Goal: Transaction & Acquisition: Purchase product/service

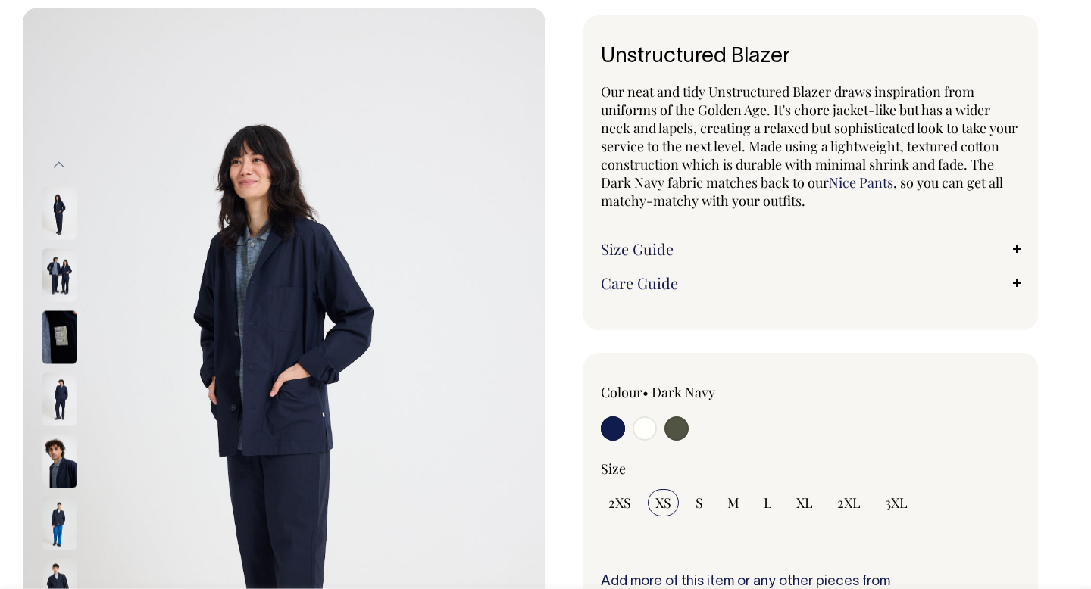
click at [55, 414] on img at bounding box center [59, 399] width 34 height 53
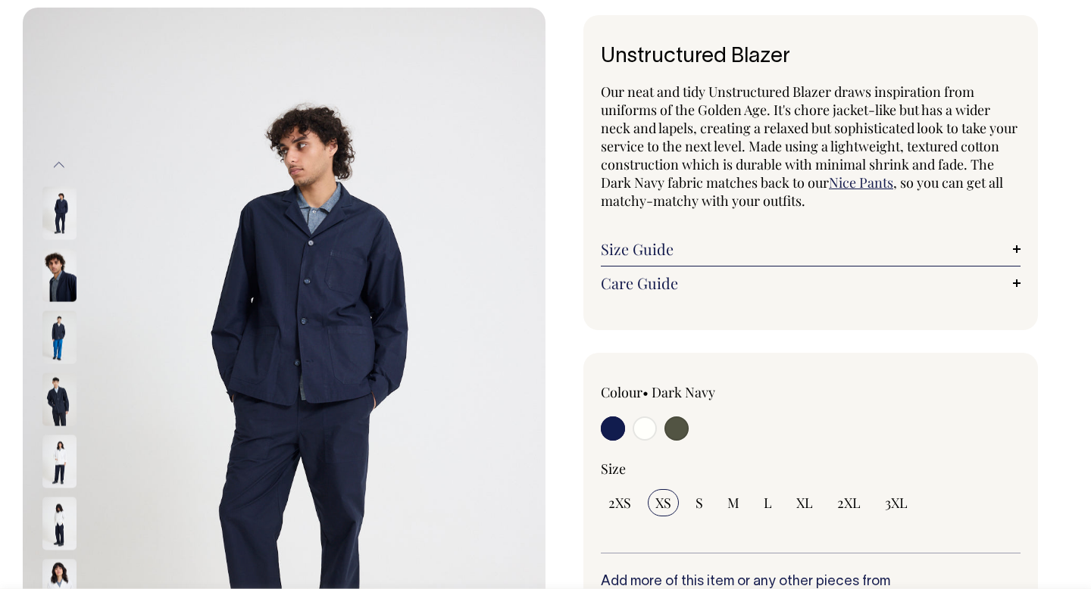
click at [61, 289] on img at bounding box center [59, 274] width 34 height 53
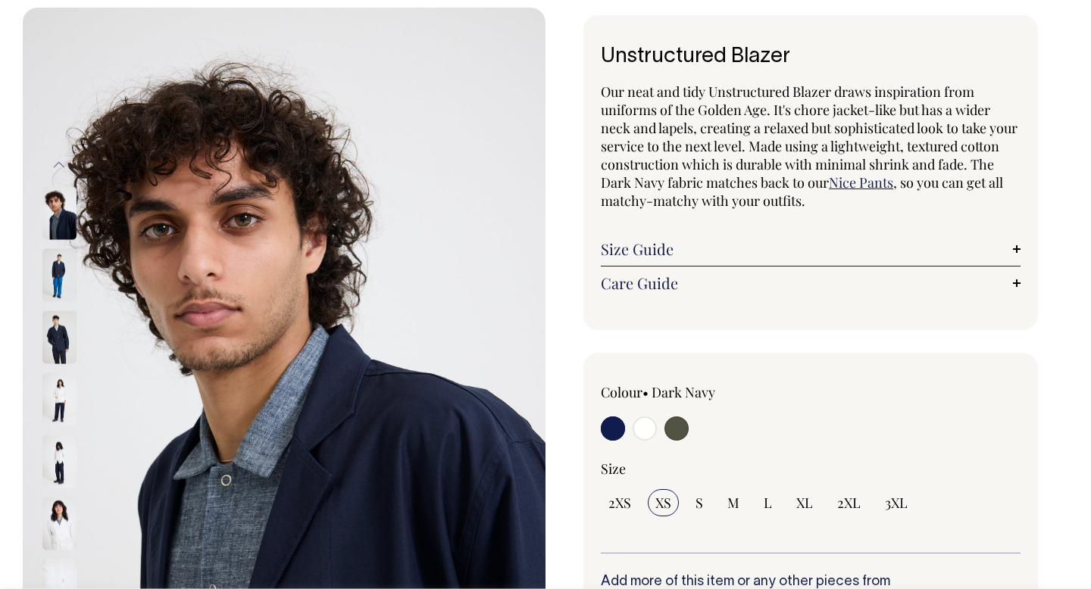
click at [60, 320] on img at bounding box center [59, 337] width 34 height 53
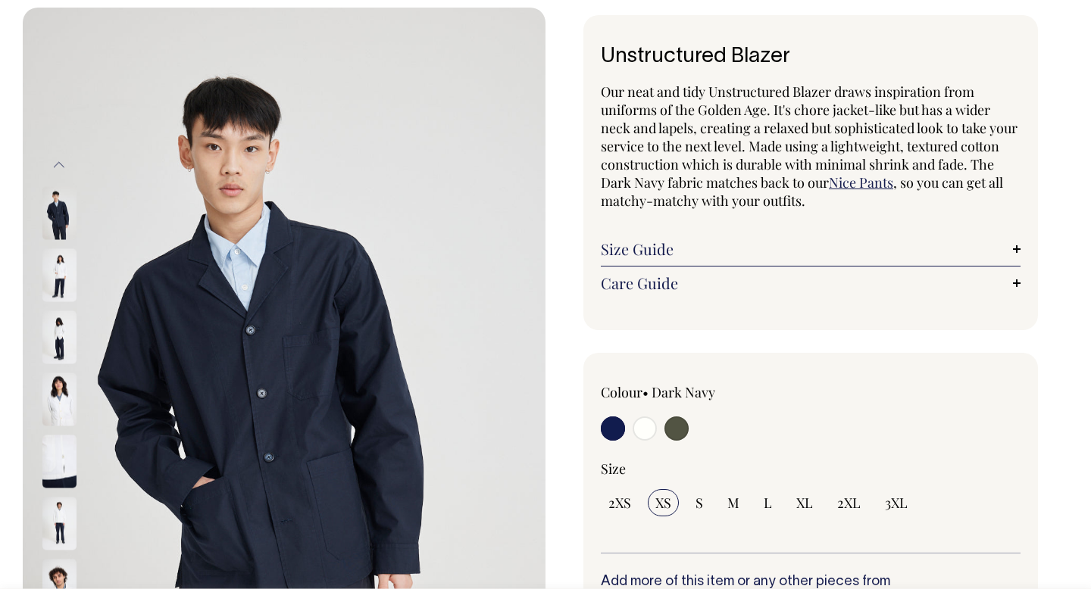
click at [61, 216] on img at bounding box center [59, 212] width 34 height 53
click at [73, 214] on img at bounding box center [59, 212] width 34 height 53
click at [54, 217] on img at bounding box center [59, 212] width 34 height 53
click at [63, 269] on img at bounding box center [59, 274] width 34 height 53
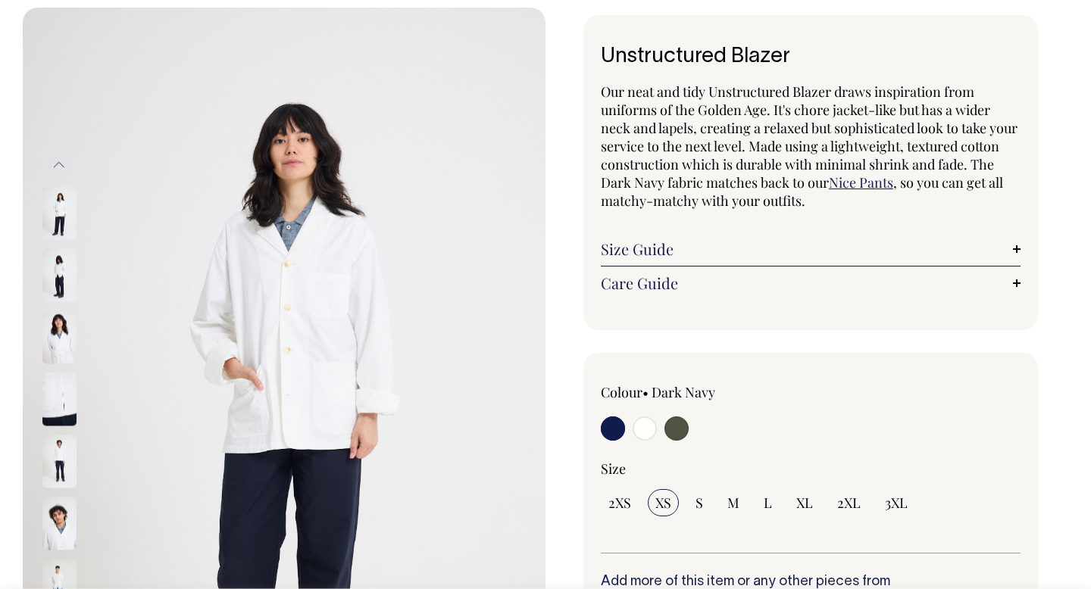
click at [60, 327] on img at bounding box center [59, 337] width 34 height 53
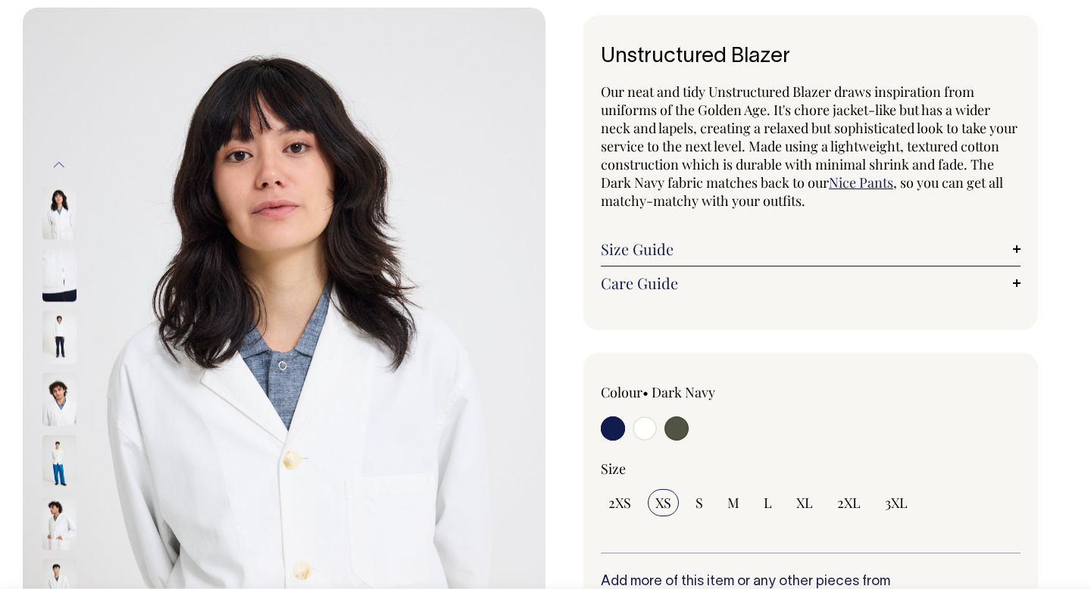
click at [59, 348] on img at bounding box center [59, 337] width 34 height 53
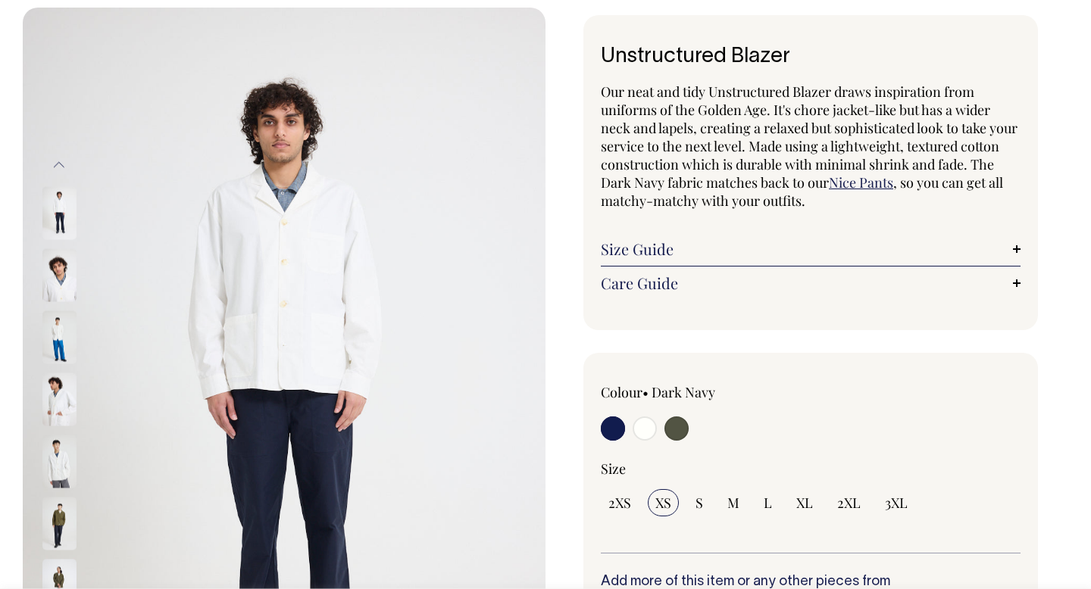
click at [58, 351] on img at bounding box center [59, 337] width 34 height 53
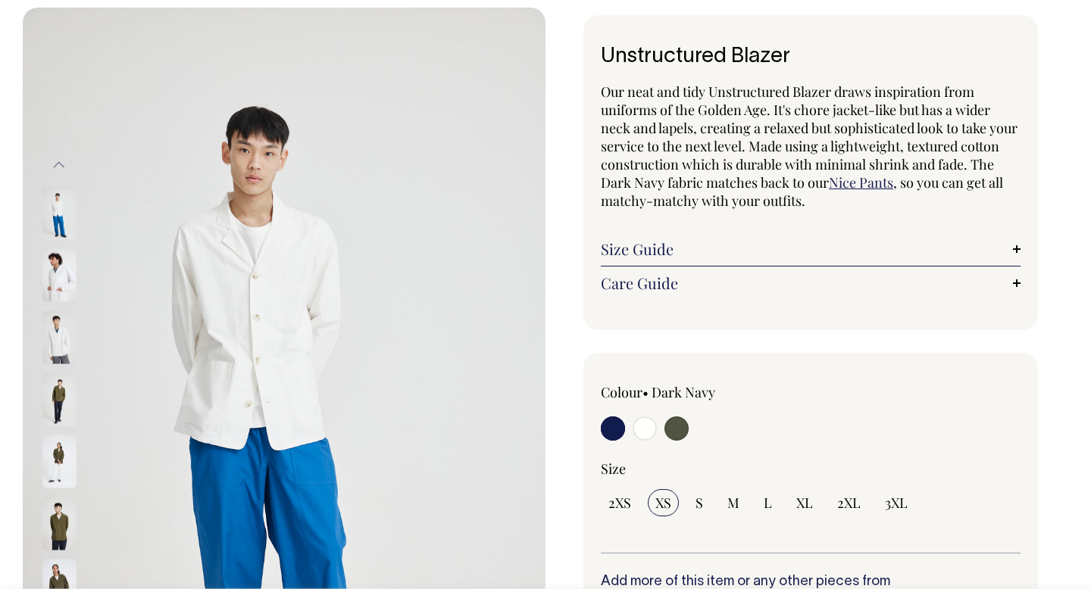
click at [60, 364] on div at bounding box center [80, 337] width 76 height 62
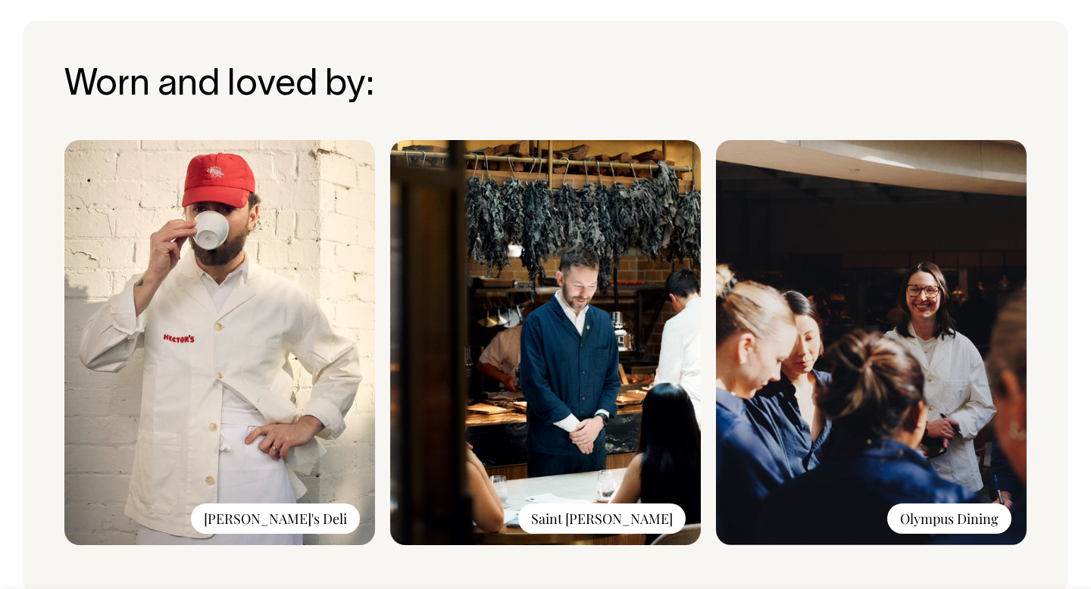
scroll to position [1139, 0]
click at [585, 460] on img at bounding box center [545, 342] width 311 height 405
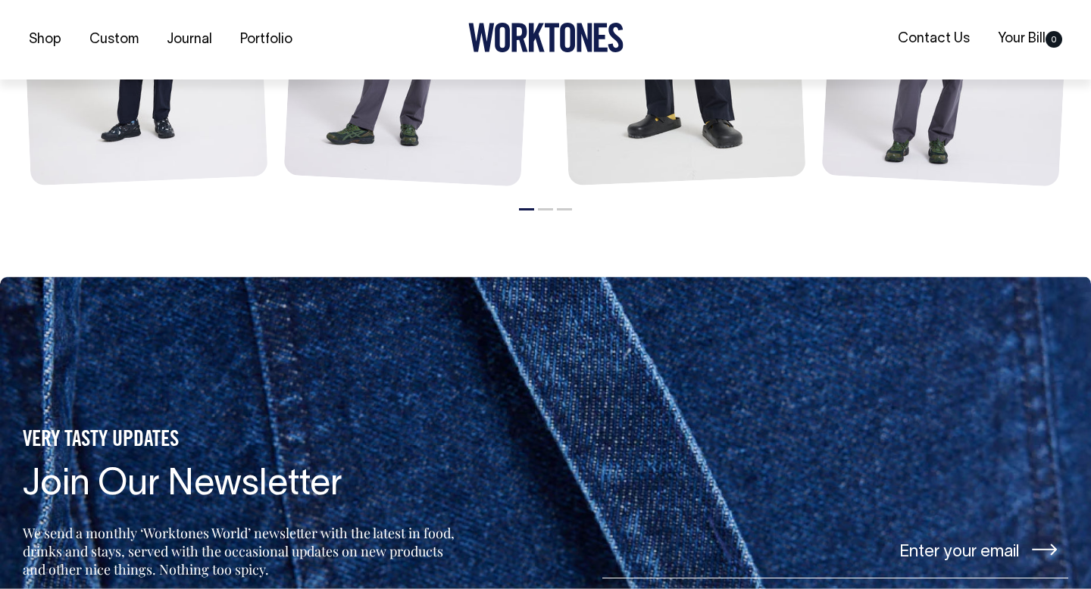
scroll to position [2070, 0]
